Goal: Find specific page/section: Find specific page/section

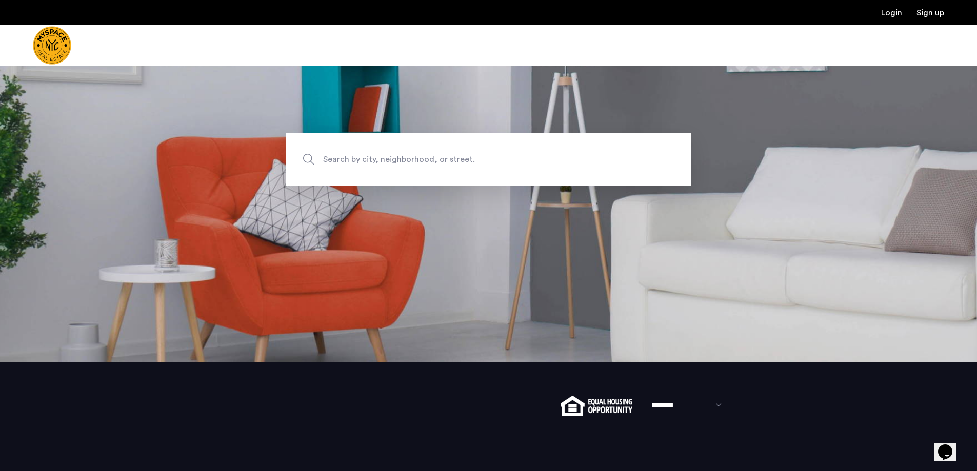
scroll to position [149, 0]
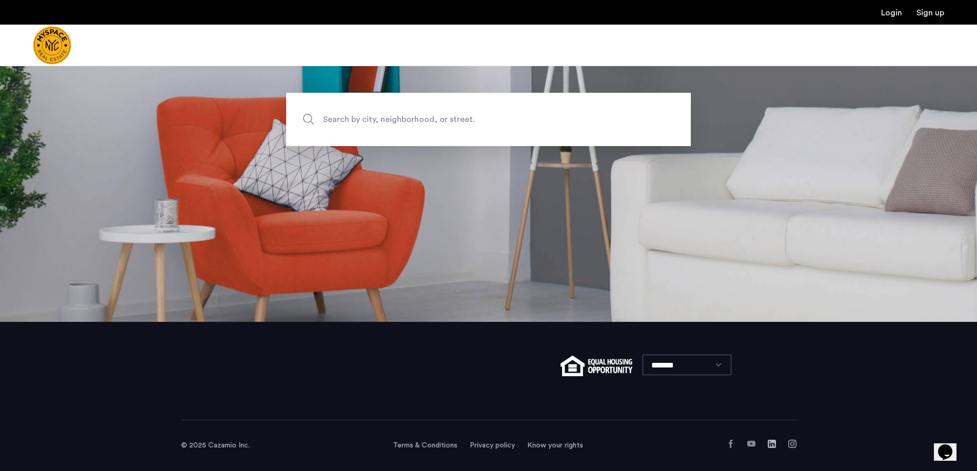
click at [521, 119] on span "Search by city, neighborhood, or street." at bounding box center [464, 119] width 283 height 14
click at [521, 119] on input "Search by city, neighborhood, or street." at bounding box center [488, 119] width 405 height 53
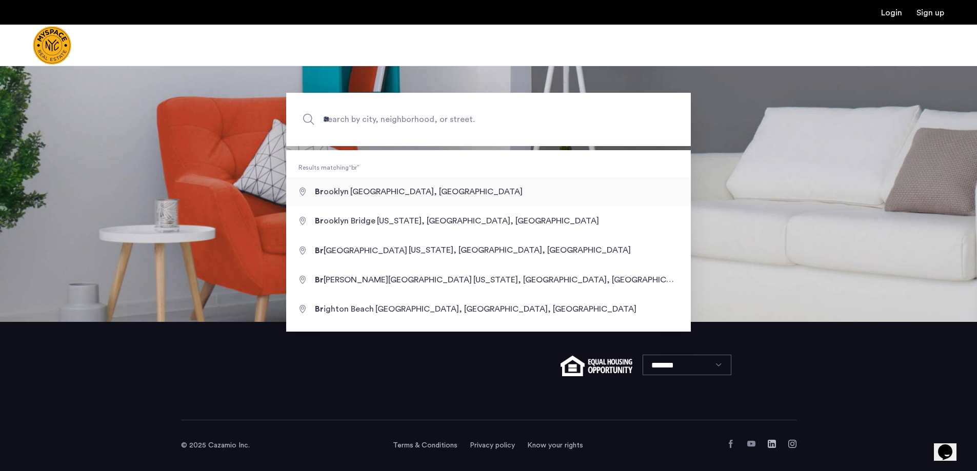
type input "**********"
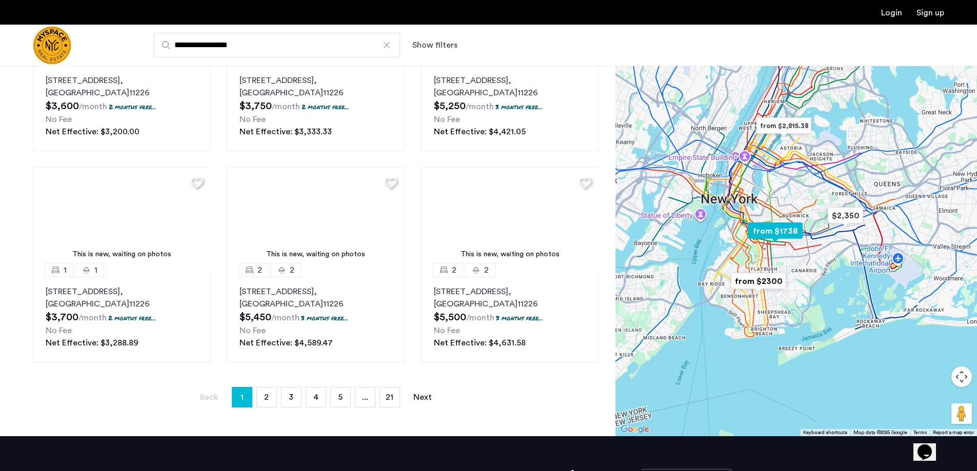
scroll to position [615, 0]
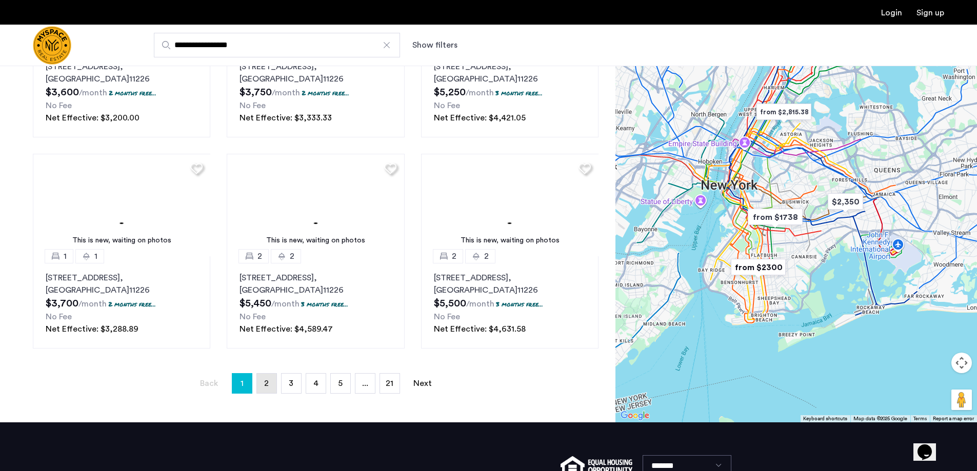
click at [268, 386] on span "2" at bounding box center [266, 384] width 5 height 8
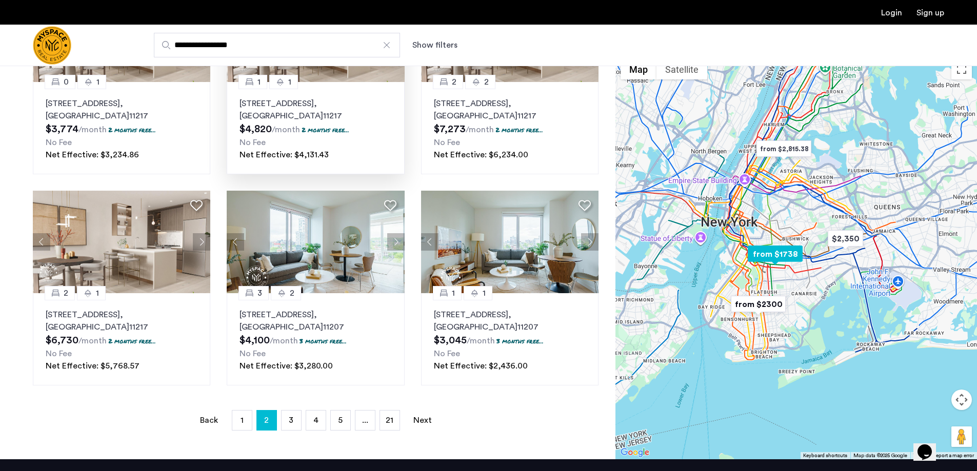
scroll to position [615, 0]
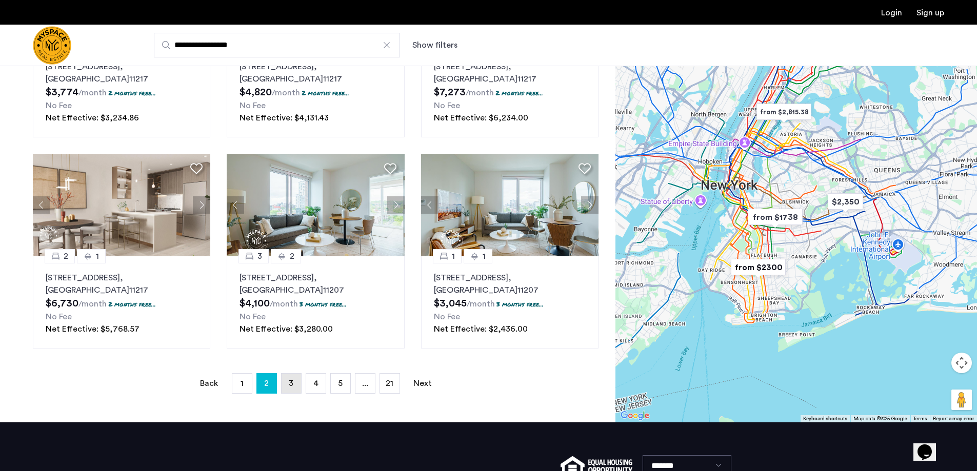
click at [289, 389] on link "page 3" at bounding box center [291, 383] width 19 height 19
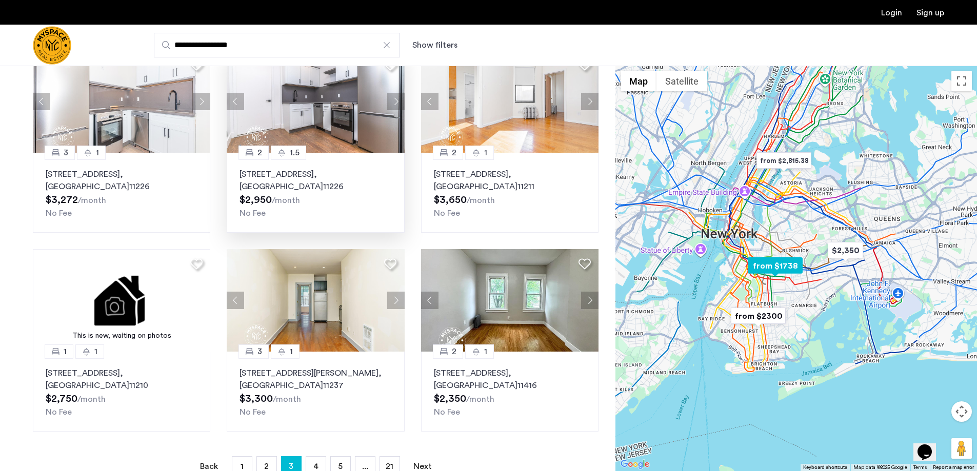
scroll to position [513, 0]
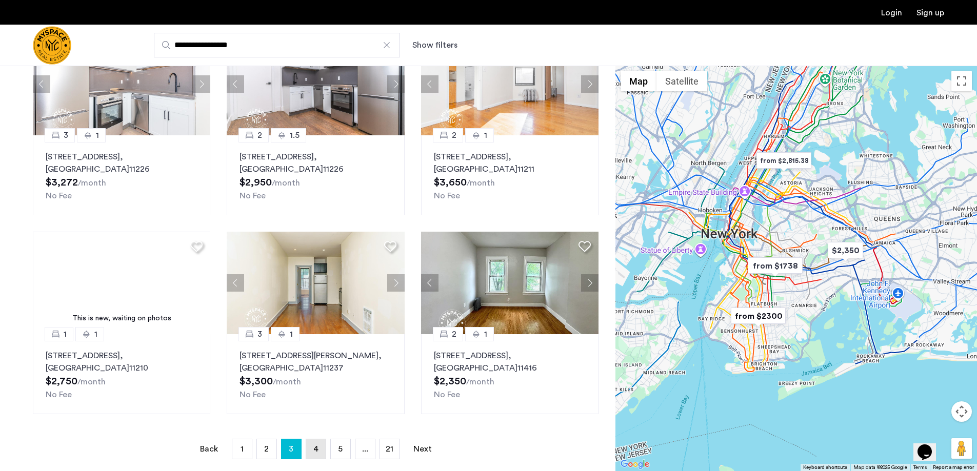
click at [313, 448] on span "4" at bounding box center [315, 449] width 5 height 8
